Goal: Transaction & Acquisition: Obtain resource

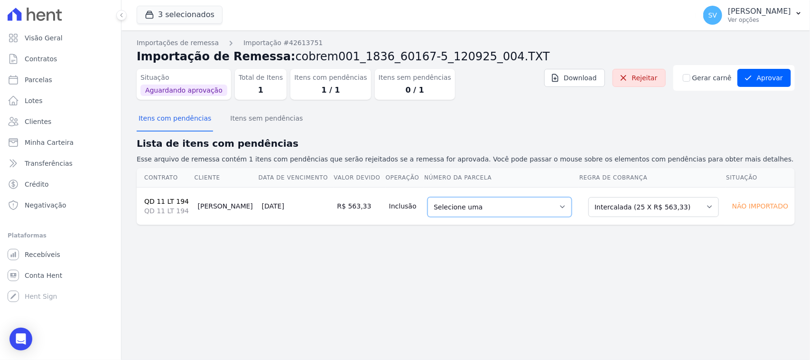
click at [459, 216] on select "Selecione uma 1 - 30/01/2026 - R$ 563,33 - Agendado 2 - 28/02/2026 - R$ 563,33 …" at bounding box center [500, 207] width 144 height 20
click at [618, 205] on select "Selecione uma Nova Parcela Avulsa Parcela Avulsa Existente Parcela Normal (1 X …" at bounding box center [653, 207] width 130 height 20
drag, startPoint x: 430, startPoint y: 353, endPoint x: 432, endPoint y: 340, distance: 12.6
click at [430, 350] on div "Importações de remessa Importação #42613751 Importação de Remessa: cobrem001_18…" at bounding box center [465, 194] width 689 height 329
click at [757, 74] on button "Aprovar" at bounding box center [764, 78] width 54 height 18
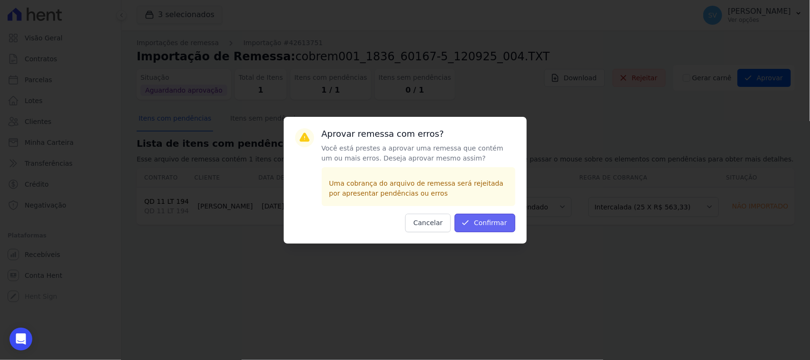
click at [480, 221] on button "Confirmar" at bounding box center [485, 223] width 61 height 19
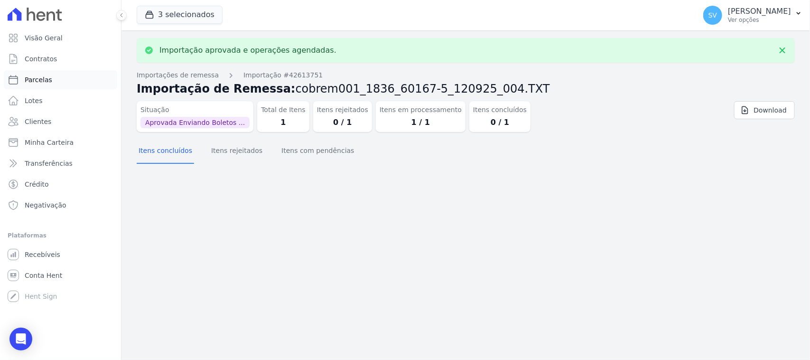
click at [78, 76] on link "Parcelas" at bounding box center [60, 79] width 113 height 19
select select
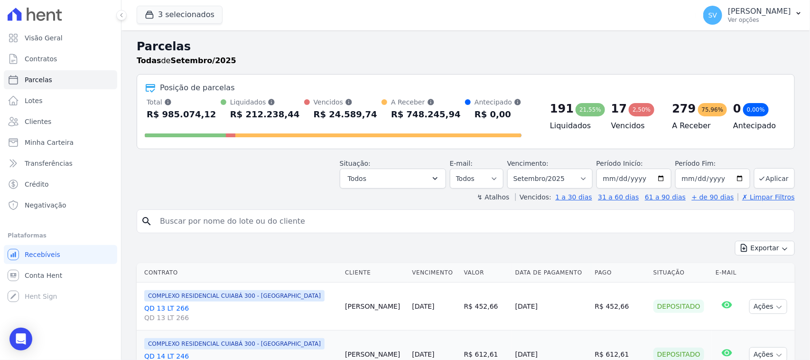
drag, startPoint x: 280, startPoint y: 211, endPoint x: 283, endPoint y: 222, distance: 11.0
click at [280, 217] on div "search" at bounding box center [466, 221] width 658 height 24
click at [283, 222] on input "search" at bounding box center [472, 221] width 636 height 19
click at [410, 226] on input "search" at bounding box center [472, 221] width 636 height 19
type input "thiago cesar"
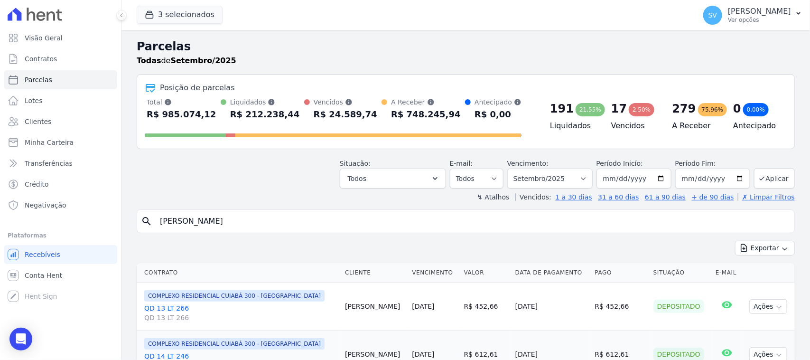
select select
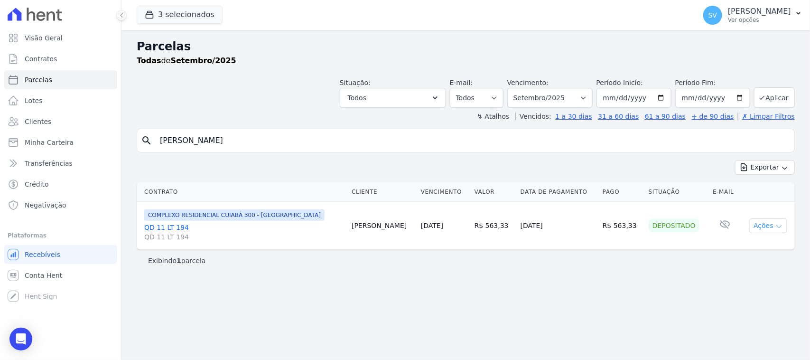
click at [757, 221] on button "Ações" at bounding box center [768, 225] width 38 height 15
click at [751, 247] on link "Ver boleto" at bounding box center [764, 248] width 91 height 18
click at [577, 263] on div "Exibindo 1 parcela" at bounding box center [465, 260] width 635 height 9
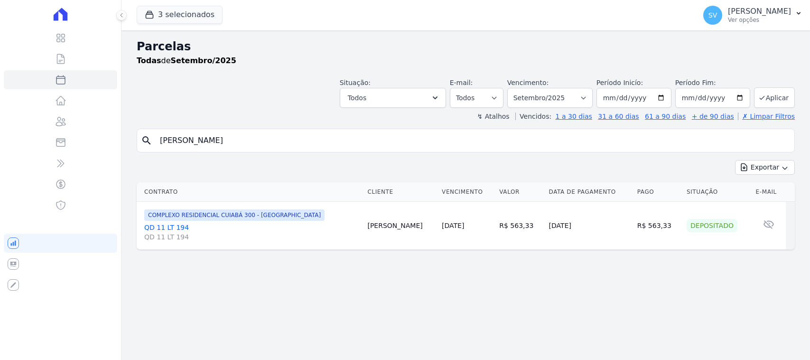
select select
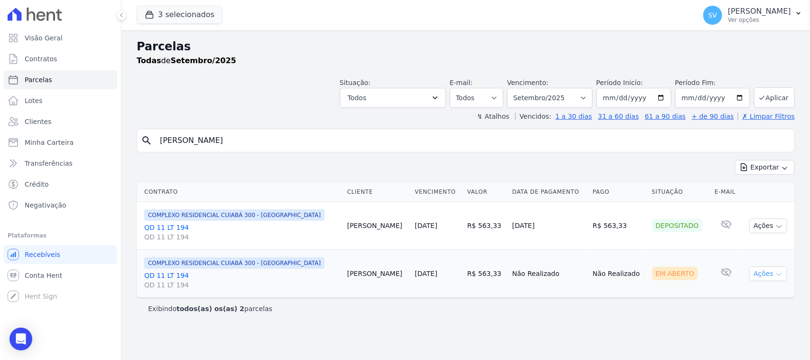
click at [769, 277] on button "Ações" at bounding box center [768, 273] width 38 height 15
click at [734, 289] on link "Ver boleto" at bounding box center [764, 296] width 91 height 18
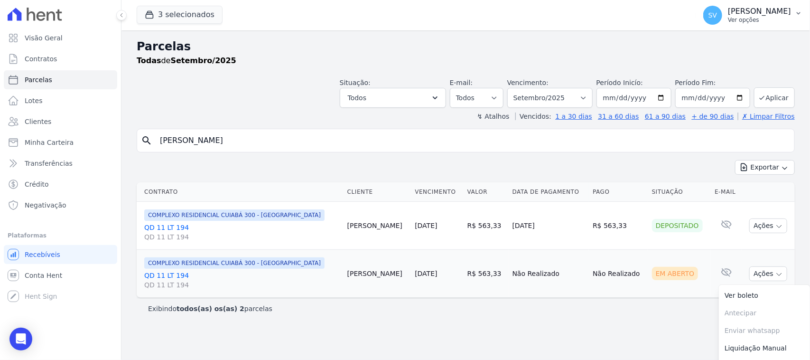
click at [742, 13] on p "[PERSON_NAME]" at bounding box center [759, 11] width 63 height 9
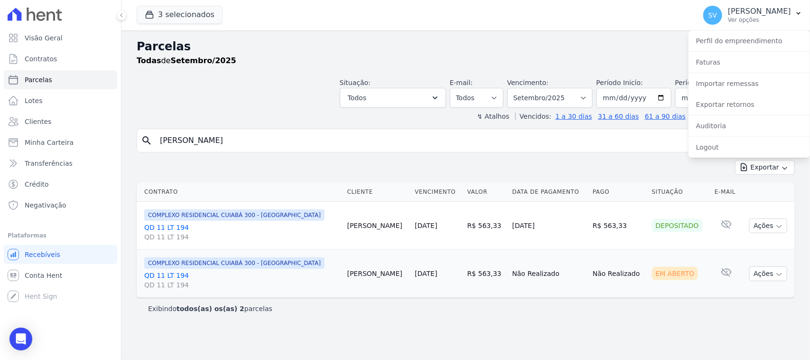
click at [577, 37] on div "Parcelas Todas de Setembro/2025 Situação: Agendado Em Aberto Pago Processando C…" at bounding box center [465, 194] width 689 height 329
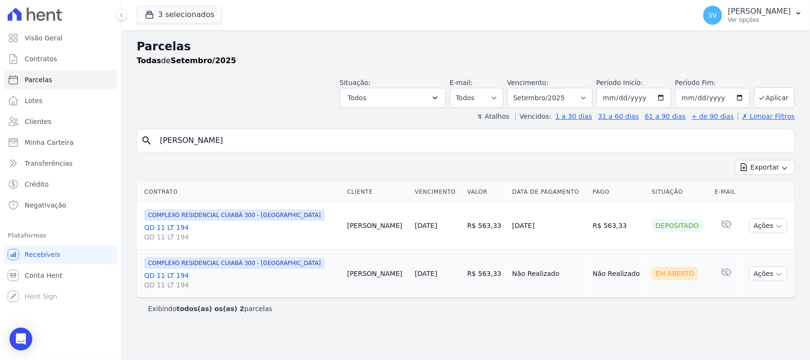
drag, startPoint x: 708, startPoint y: 12, endPoint x: 744, endPoint y: 67, distance: 64.9
click at [728, 14] on p "[PERSON_NAME]" at bounding box center [759, 11] width 63 height 9
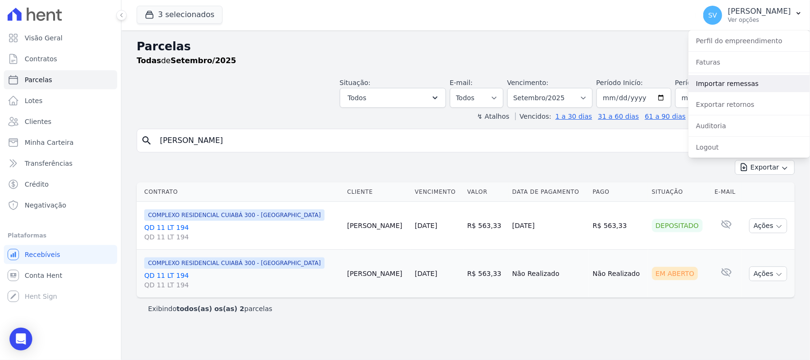
click at [735, 81] on link "Importar remessas" at bounding box center [749, 83] width 121 height 17
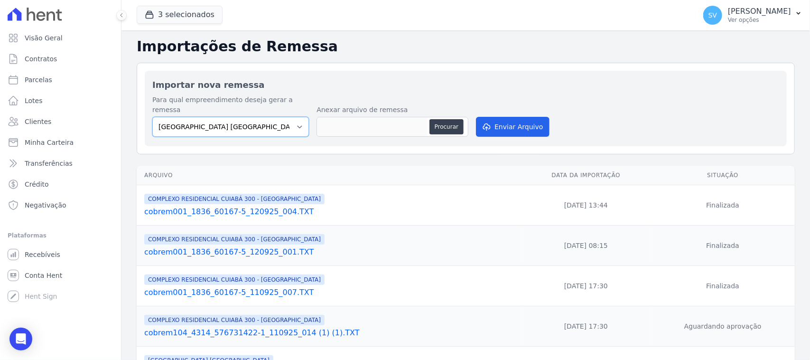
drag, startPoint x: 278, startPoint y: 114, endPoint x: 281, endPoint y: 126, distance: 11.9
click at [278, 117] on select "[GEOGRAPHIC_DATA] COMPLEXO RESIDENCIAL [GEOGRAPHIC_DATA] 300 - [GEOGRAPHIC_DATA…" at bounding box center [230, 127] width 157 height 20
click at [152, 117] on select "[GEOGRAPHIC_DATA] COMPLEXO RESIDENCIAL [GEOGRAPHIC_DATA] 300 - [GEOGRAPHIC_DATA…" at bounding box center [230, 127] width 157 height 20
click at [446, 119] on button "Procurar" at bounding box center [446, 126] width 34 height 15
type input "cobrem001_1836_60167-5_120925_005.TXT"
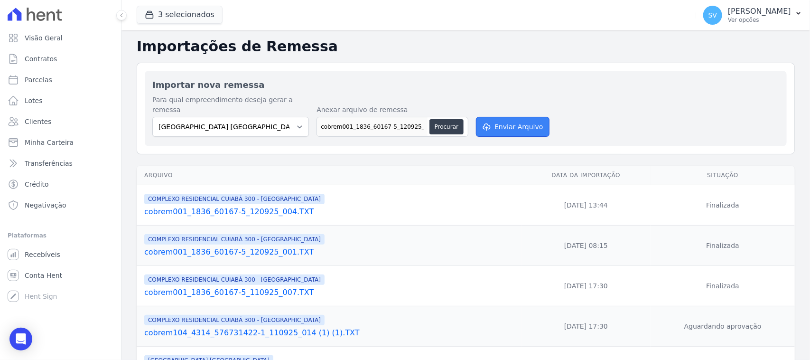
drag, startPoint x: 496, startPoint y: 118, endPoint x: 492, endPoint y: 124, distance: 7.5
click at [496, 119] on button "Enviar Arquivo" at bounding box center [512, 127] width 73 height 20
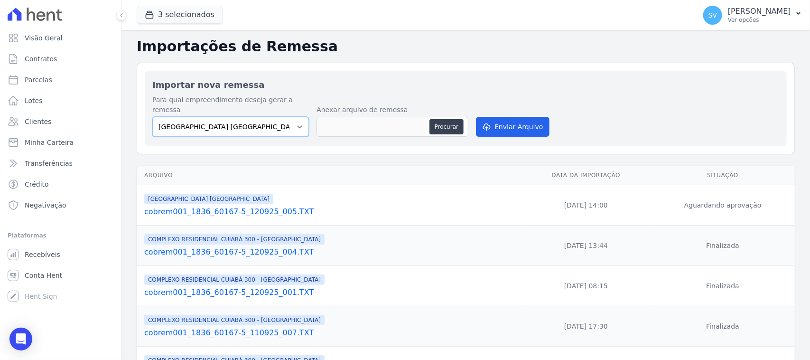
click at [251, 117] on select "[GEOGRAPHIC_DATA] COMPLEXO RESIDENCIAL [GEOGRAPHIC_DATA] 300 - [GEOGRAPHIC_DATA…" at bounding box center [230, 127] width 157 height 20
select select "a999329b-d322-46c5-b2df-9163b092fb9b"
click at [152, 117] on select "[GEOGRAPHIC_DATA] COMPLEXO RESIDENCIAL [GEOGRAPHIC_DATA] 300 - [GEOGRAPHIC_DATA…" at bounding box center [230, 127] width 157 height 20
click at [451, 119] on button "Procurar" at bounding box center [446, 126] width 34 height 15
type input "cobrem001_1836_60167-5_120925_005.TXT"
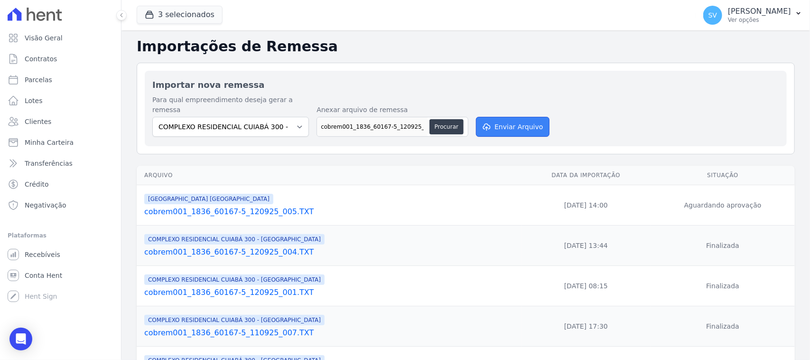
click at [519, 118] on button "Enviar Arquivo" at bounding box center [512, 127] width 73 height 20
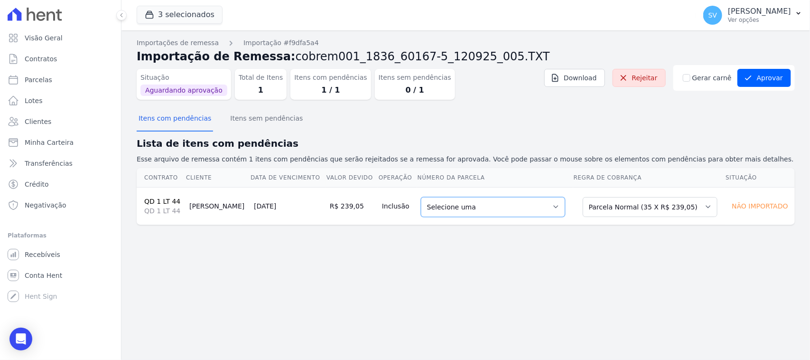
click at [452, 205] on select "Selecione uma 1 - [DATE] - R$ 232,70 - Agendado 5 - [DATE] - R$ 239,05 - Agenda…" at bounding box center [493, 207] width 144 height 20
click at [499, 324] on div "Importações de remessa Importação #f9dfa5a4 Importação de Remessa: cobrem001_18…" at bounding box center [465, 194] width 689 height 329
click at [54, 60] on span "Contratos" at bounding box center [41, 58] width 32 height 9
drag, startPoint x: 56, startPoint y: 84, endPoint x: 61, endPoint y: 82, distance: 5.0
click at [56, 84] on link "Parcelas" at bounding box center [60, 79] width 113 height 19
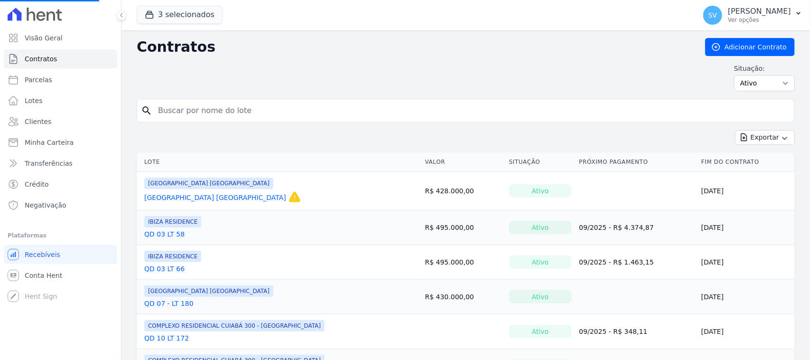
select select
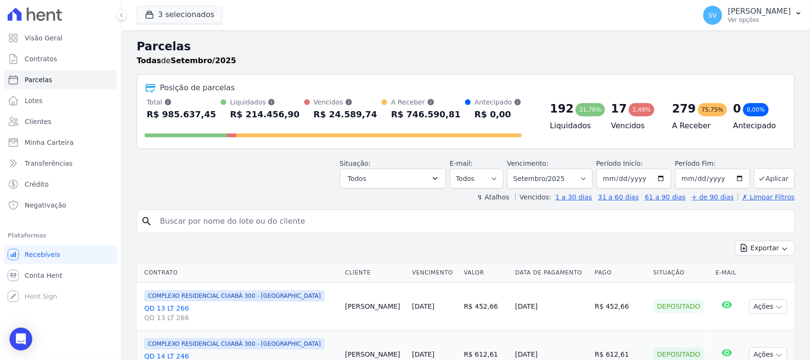
click at [290, 214] on input "search" at bounding box center [472, 221] width 636 height 19
type input "LUCAS HENRIQUE NASCIMENTO SILVA"
select select
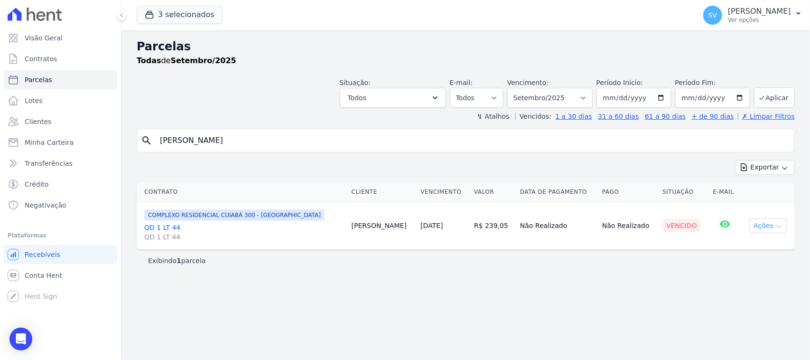
click at [769, 224] on button "Ações" at bounding box center [768, 225] width 38 height 15
click at [732, 250] on link "Ver boleto" at bounding box center [764, 248] width 91 height 18
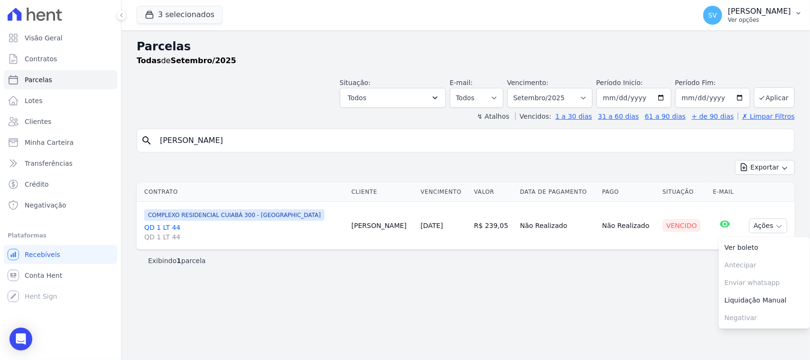
click at [726, 3] on button "SV SHIRLEY VANESSA SOUSA ALVES Ver opções" at bounding box center [753, 15] width 114 height 27
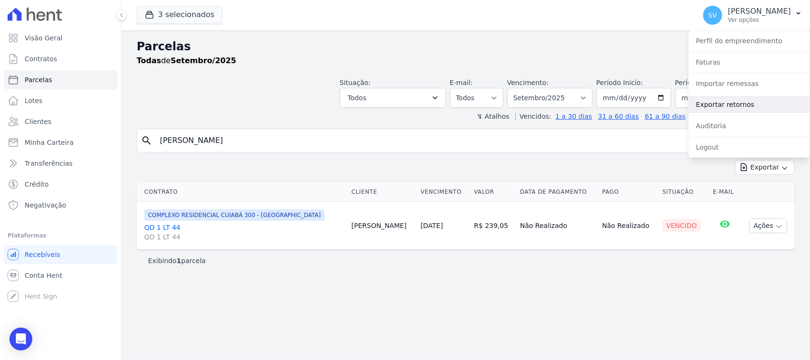
drag, startPoint x: 733, startPoint y: 108, endPoint x: 494, endPoint y: 143, distance: 241.2
click at [732, 108] on link "Exportar retornos" at bounding box center [749, 104] width 121 height 17
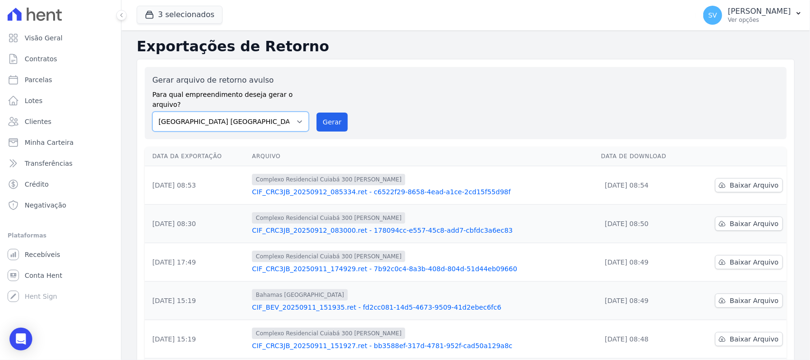
click at [275, 116] on select "[GEOGRAPHIC_DATA] COMPLEXO RESIDENCIAL [GEOGRAPHIC_DATA] 300 - [PERSON_NAME][GE…" at bounding box center [230, 122] width 157 height 20
select select "a999329b-d322-46c5-b2df-9163b092fb9b"
click at [152, 112] on select "[GEOGRAPHIC_DATA] COMPLEXO RESIDENCIAL [GEOGRAPHIC_DATA] 300 - [PERSON_NAME][GE…" at bounding box center [230, 122] width 157 height 20
click at [328, 112] on button "Gerar" at bounding box center [331, 121] width 31 height 19
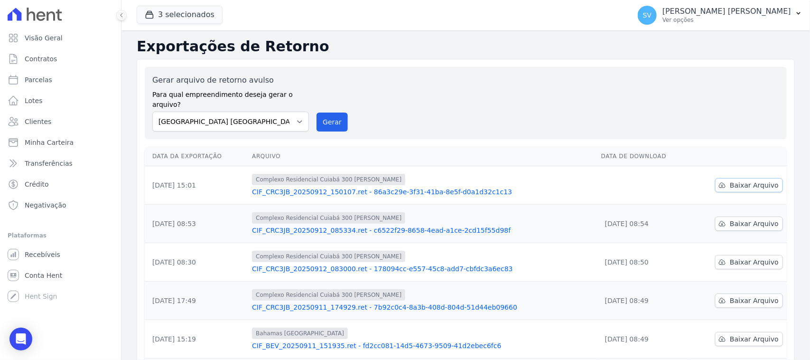
click at [735, 180] on span "Baixar Arquivo" at bounding box center [754, 184] width 49 height 9
click at [288, 112] on select "[GEOGRAPHIC_DATA] COMPLEXO RESIDENCIAL [GEOGRAPHIC_DATA] 300 - [PERSON_NAME][GE…" at bounding box center [230, 122] width 157 height 20
click at [152, 112] on select "[GEOGRAPHIC_DATA] COMPLEXO RESIDENCIAL [GEOGRAPHIC_DATA] 300 - [PERSON_NAME][GE…" at bounding box center [230, 122] width 157 height 20
click at [328, 116] on button "Gerar" at bounding box center [331, 121] width 31 height 19
click at [736, 180] on span "Baixar Arquivo" at bounding box center [754, 184] width 49 height 9
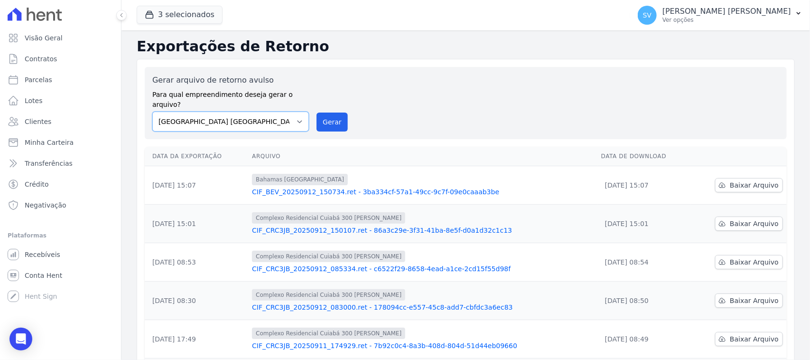
click at [260, 112] on select "[GEOGRAPHIC_DATA] COMPLEXO RESIDENCIAL [GEOGRAPHIC_DATA] 300 - [PERSON_NAME][GE…" at bounding box center [230, 122] width 157 height 20
select select "a999329b-d322-46c5-b2df-9163b092fb9b"
click at [152, 112] on select "[GEOGRAPHIC_DATA] COMPLEXO RESIDENCIAL [GEOGRAPHIC_DATA] 300 - [PERSON_NAME][GE…" at bounding box center [230, 122] width 157 height 20
drag, startPoint x: 321, startPoint y: 117, endPoint x: 447, endPoint y: 91, distance: 128.0
click at [321, 117] on button "Gerar" at bounding box center [331, 121] width 31 height 19
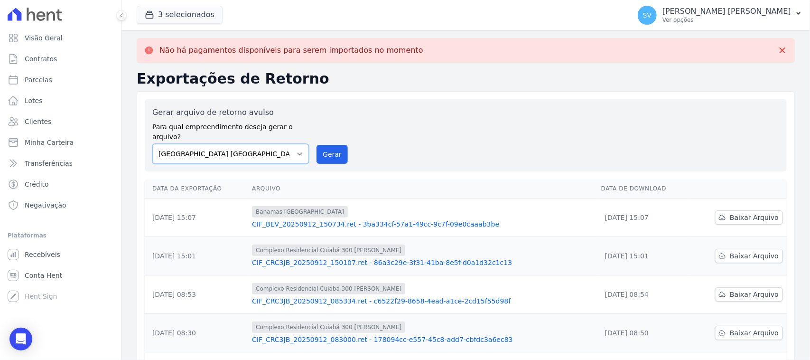
drag, startPoint x: 207, startPoint y: 136, endPoint x: 210, endPoint y: 140, distance: 5.3
click at [207, 144] on select "[GEOGRAPHIC_DATA] COMPLEXO RESIDENCIAL [GEOGRAPHIC_DATA] 300 - [PERSON_NAME][GE…" at bounding box center [230, 154] width 157 height 20
select select "73a372cd-5640-41c8-aaea-11bd74619c10"
click at [152, 144] on select "[GEOGRAPHIC_DATA] COMPLEXO RESIDENCIAL [GEOGRAPHIC_DATA] 300 - [PERSON_NAME][GE…" at bounding box center [230, 154] width 157 height 20
drag, startPoint x: 335, startPoint y: 141, endPoint x: 454, endPoint y: 86, distance: 130.6
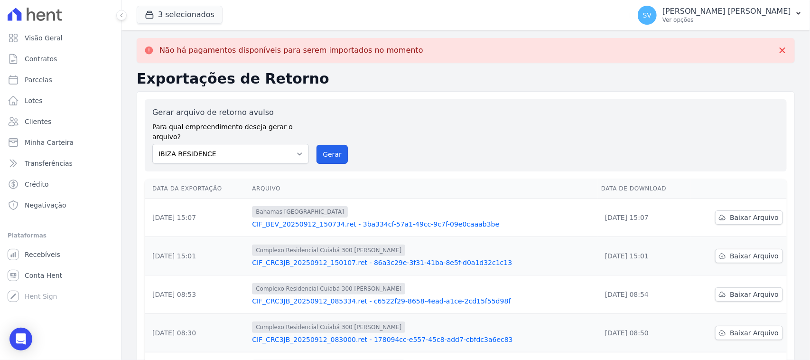
click at [335, 145] on button "Gerar" at bounding box center [331, 154] width 31 height 19
click at [778, 48] on icon at bounding box center [782, 50] width 9 height 9
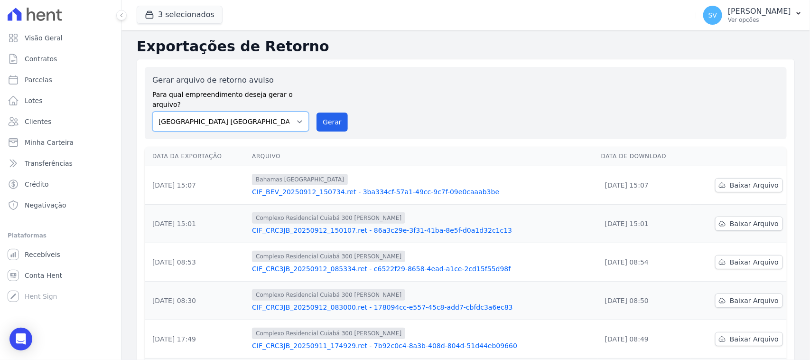
click at [259, 112] on select "BAHAMAS EAST VILLAGE COMPLEXO RESIDENCIAL CUIABÁ 300 - JOÃO DE BARRO IBIZA RESI…" at bounding box center [230, 122] width 157 height 20
select select "a999329b-d322-46c5-b2df-9163b092fb9b"
click at [152, 112] on select "BAHAMAS EAST VILLAGE COMPLEXO RESIDENCIAL CUIABÁ 300 - JOÃO DE BARRO IBIZA RESI…" at bounding box center [230, 122] width 157 height 20
click at [345, 105] on div "Gerar arquivo de retorno avulso Para qual empreendimento deseja gerar o arquivo…" at bounding box center [465, 102] width 627 height 57
drag, startPoint x: 328, startPoint y: 115, endPoint x: 462, endPoint y: 93, distance: 135.5
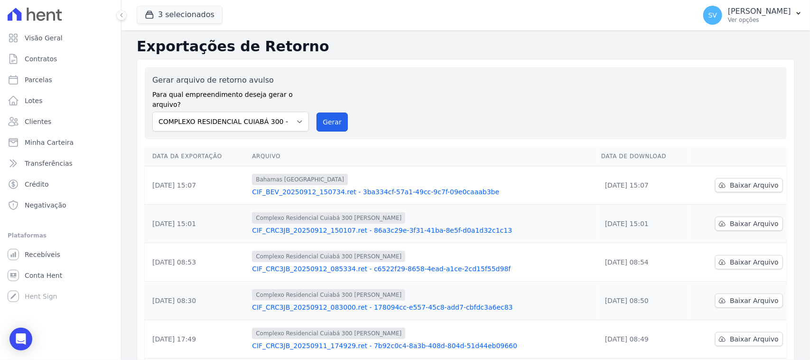
click at [327, 115] on button "Gerar" at bounding box center [331, 121] width 31 height 19
drag, startPoint x: 291, startPoint y: 124, endPoint x: 281, endPoint y: 120, distance: 11.0
click at [285, 122] on div "Gerar arquivo de retorno avulso Para qual empreendimento deseja gerar o arquivo…" at bounding box center [466, 103] width 642 height 72
click at [279, 123] on div "Gerar arquivo de retorno avulso Para qual empreendimento deseja gerar o arquivo…" at bounding box center [466, 103] width 642 height 72
select select "a999329b-d322-46c5-b2df-9163b092fb9b"
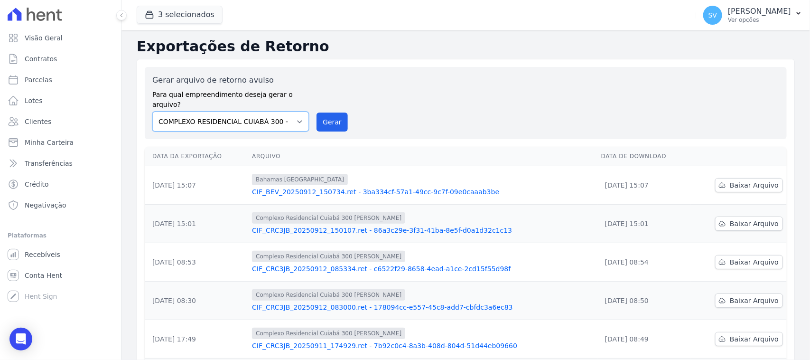
click at [152, 112] on select "BAHAMAS EAST VILLAGE COMPLEXO RESIDENCIAL CUIABÁ 300 - JOÃO DE BARRO IBIZA RESI…" at bounding box center [230, 122] width 157 height 20
click at [321, 112] on button "Gerar" at bounding box center [331, 121] width 31 height 19
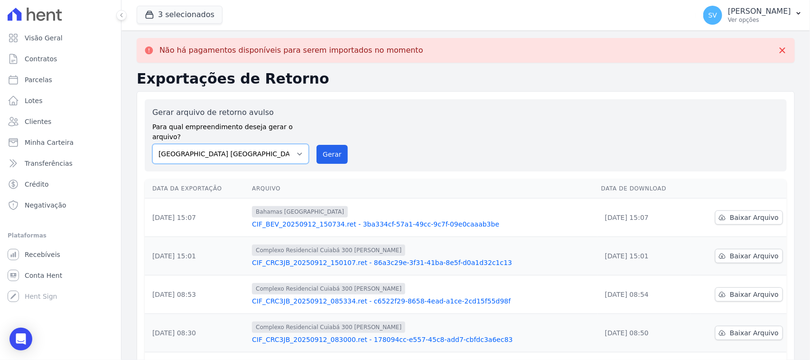
click at [261, 145] on select "BAHAMAS EAST VILLAGE COMPLEXO RESIDENCIAL CUIABÁ 300 - JOÃO DE BARRO IBIZA RESI…" at bounding box center [230, 154] width 157 height 20
select select "a999329b-d322-46c5-b2df-9163b092fb9b"
click at [152, 144] on select "BAHAMAS EAST VILLAGE COMPLEXO RESIDENCIAL CUIABÁ 300 - JOÃO DE BARRO IBIZA RESI…" at bounding box center [230, 154] width 157 height 20
drag, startPoint x: 335, startPoint y: 140, endPoint x: 457, endPoint y: 80, distance: 135.6
click at [335, 145] on button "Gerar" at bounding box center [331, 154] width 31 height 19
